Goal: Browse casually

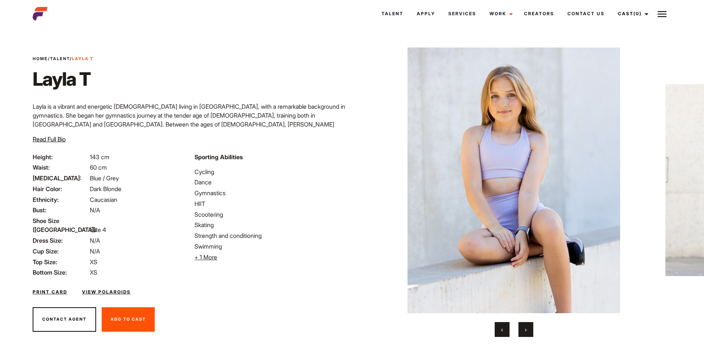
scroll to position [15, 0]
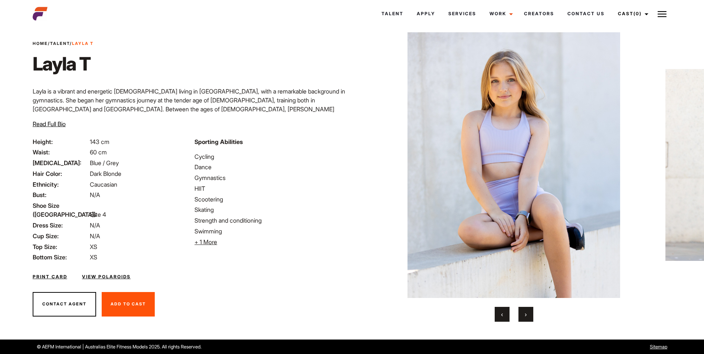
click at [529, 312] on button "›" at bounding box center [525, 314] width 15 height 15
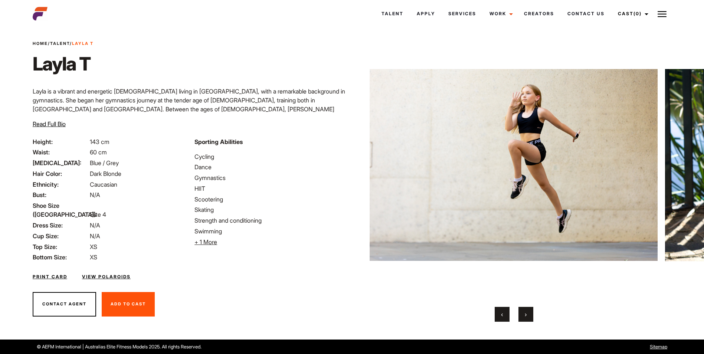
click at [528, 312] on button "›" at bounding box center [525, 314] width 15 height 15
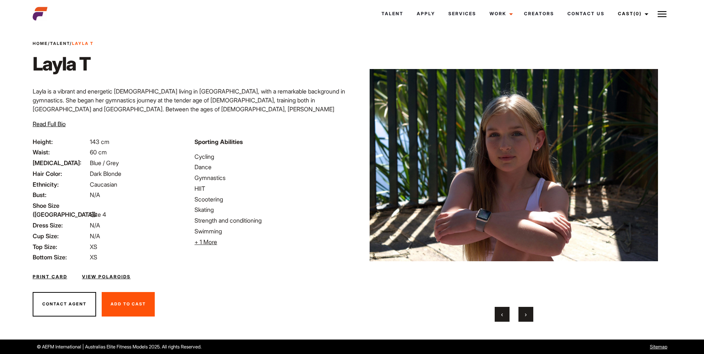
click at [528, 312] on button "›" at bounding box center [525, 314] width 15 height 15
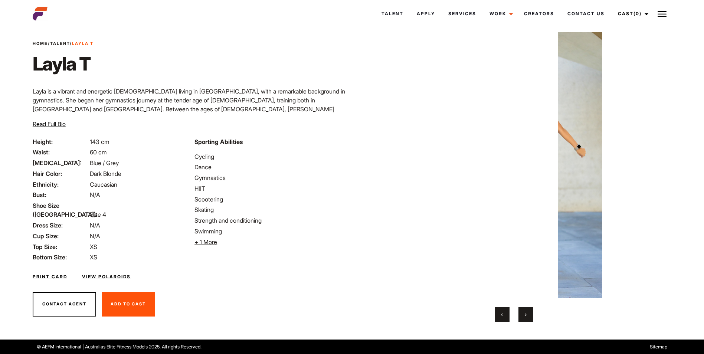
click at [528, 312] on button "›" at bounding box center [525, 314] width 15 height 15
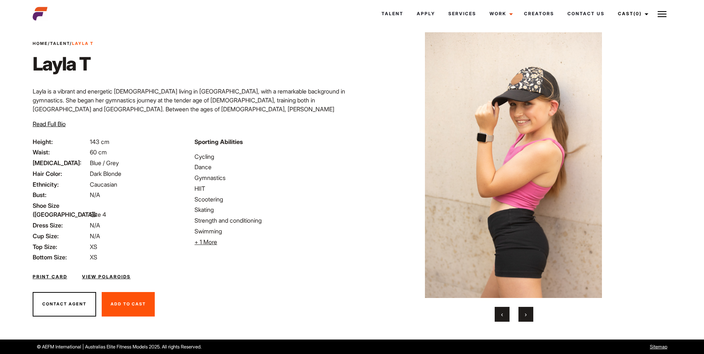
click at [528, 312] on button "›" at bounding box center [525, 314] width 15 height 15
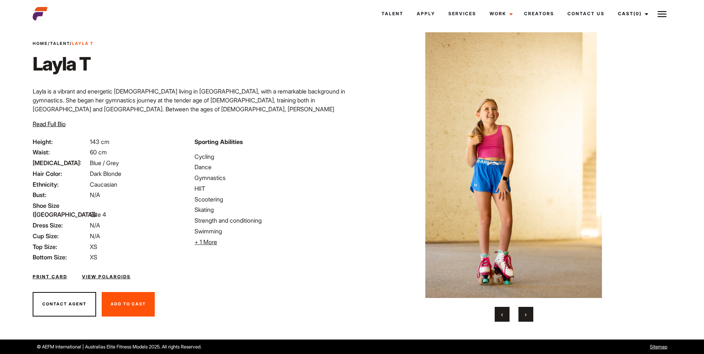
click at [528, 312] on button "›" at bounding box center [525, 314] width 15 height 15
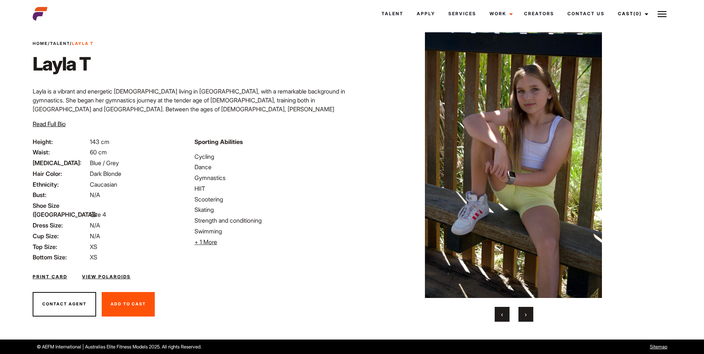
click at [531, 221] on img at bounding box center [513, 165] width 288 height 266
click at [531, 222] on img at bounding box center [513, 165] width 288 height 266
click at [526, 309] on button "›" at bounding box center [525, 314] width 15 height 15
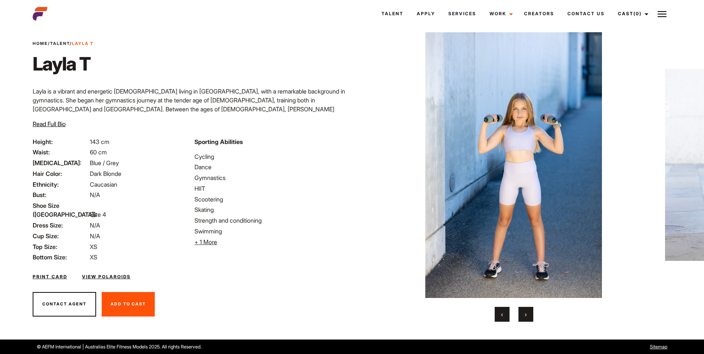
click at [526, 309] on button "›" at bounding box center [525, 314] width 15 height 15
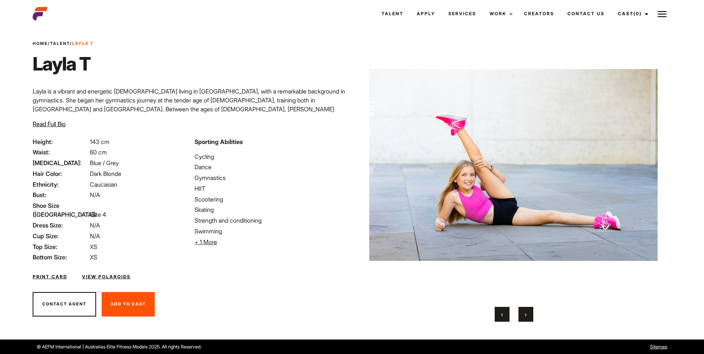
click at [526, 309] on button "›" at bounding box center [525, 314] width 15 height 15
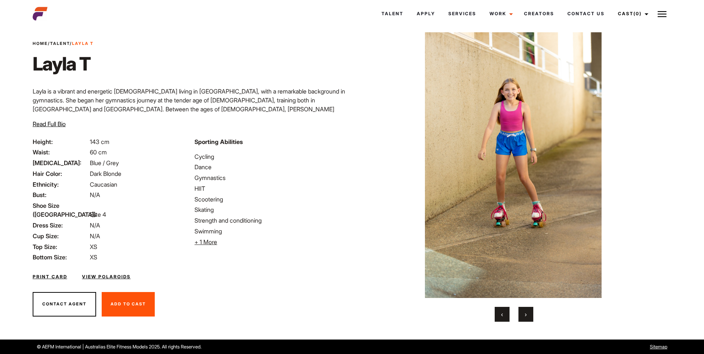
click at [526, 309] on button "›" at bounding box center [525, 314] width 15 height 15
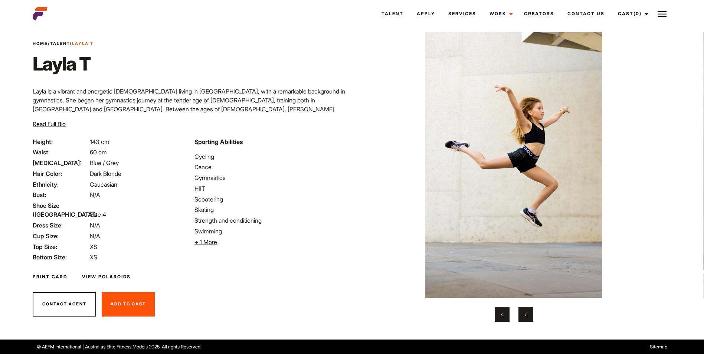
click at [526, 309] on button "›" at bounding box center [525, 314] width 15 height 15
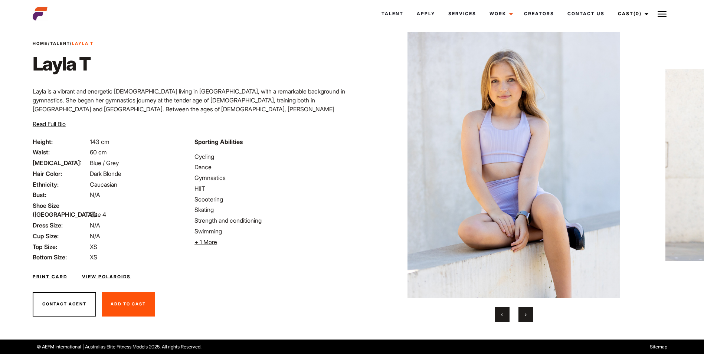
click at [526, 309] on button "›" at bounding box center [525, 314] width 15 height 15
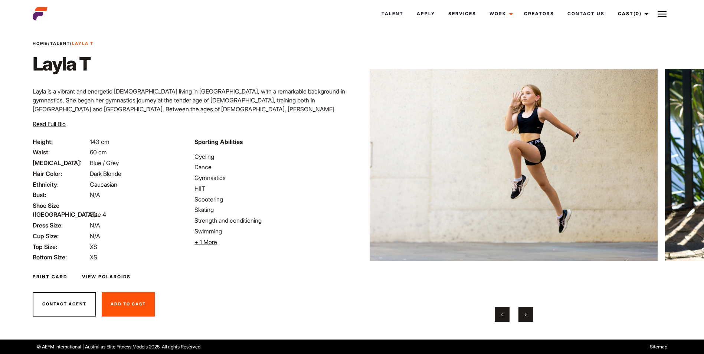
click at [526, 309] on button "›" at bounding box center [525, 314] width 15 height 15
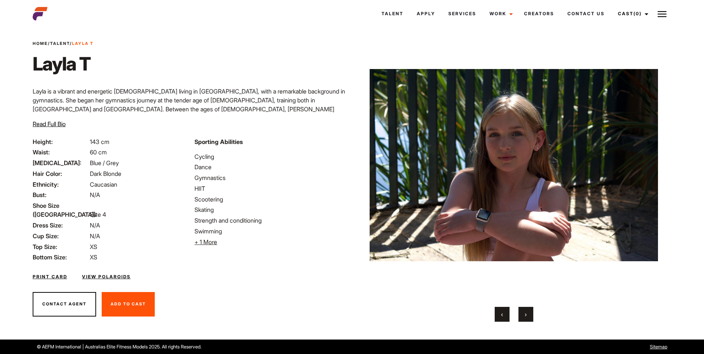
click at [526, 309] on button "›" at bounding box center [525, 314] width 15 height 15
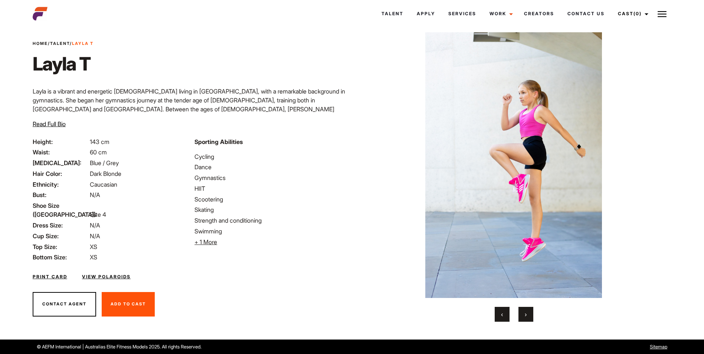
click at [526, 309] on button "›" at bounding box center [525, 314] width 15 height 15
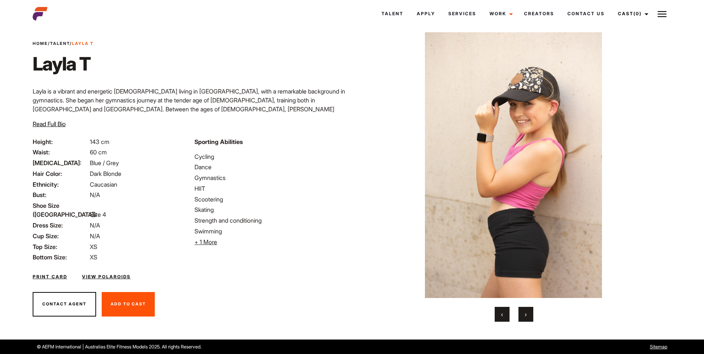
click at [526, 309] on button "›" at bounding box center [525, 314] width 15 height 15
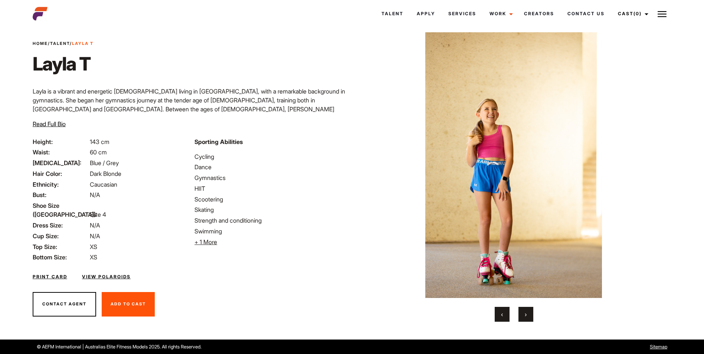
click at [526, 309] on button "›" at bounding box center [525, 314] width 15 height 15
